Goal: Browse casually: Explore the website without a specific task or goal

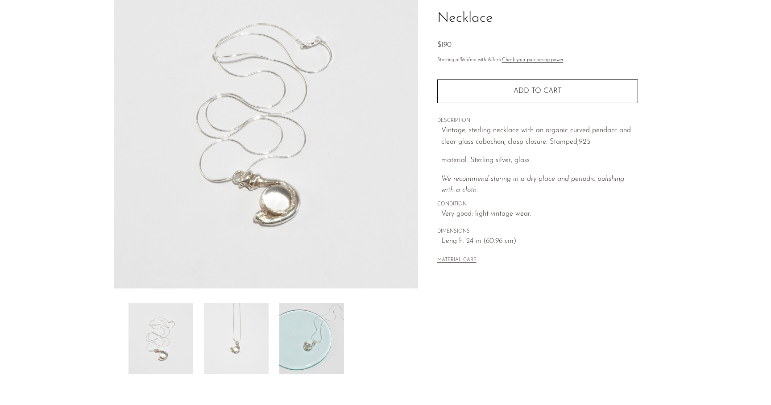
scroll to position [176, 0]
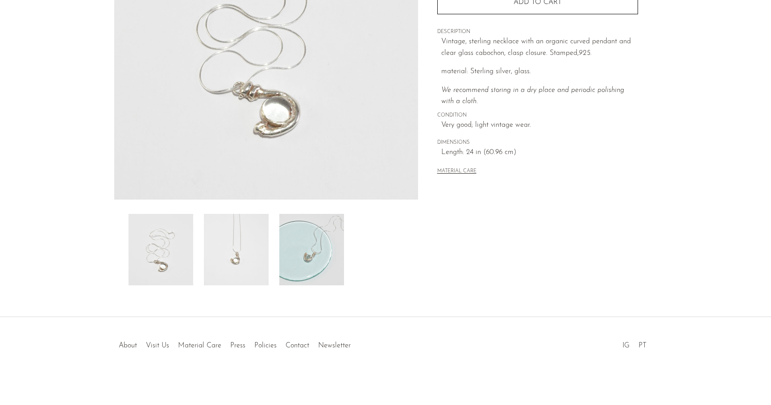
click at [255, 271] on img at bounding box center [236, 249] width 65 height 71
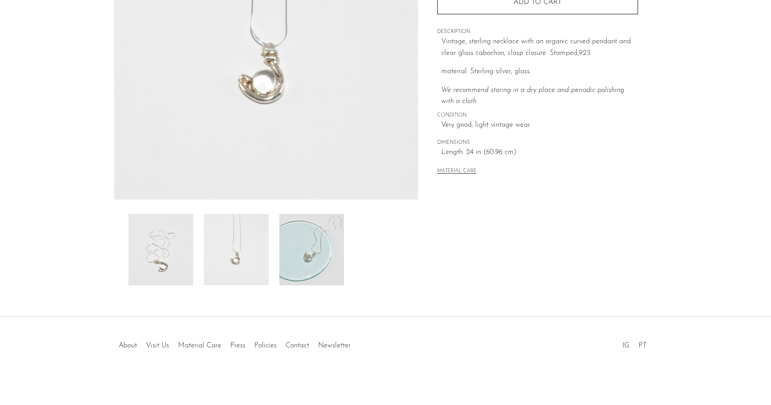
click at [160, 256] on img at bounding box center [160, 249] width 65 height 71
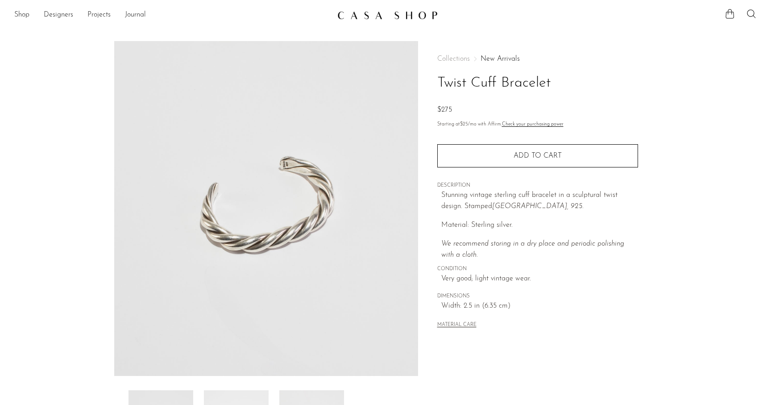
scroll to position [23, 0]
